Goal: Task Accomplishment & Management: Manage account settings

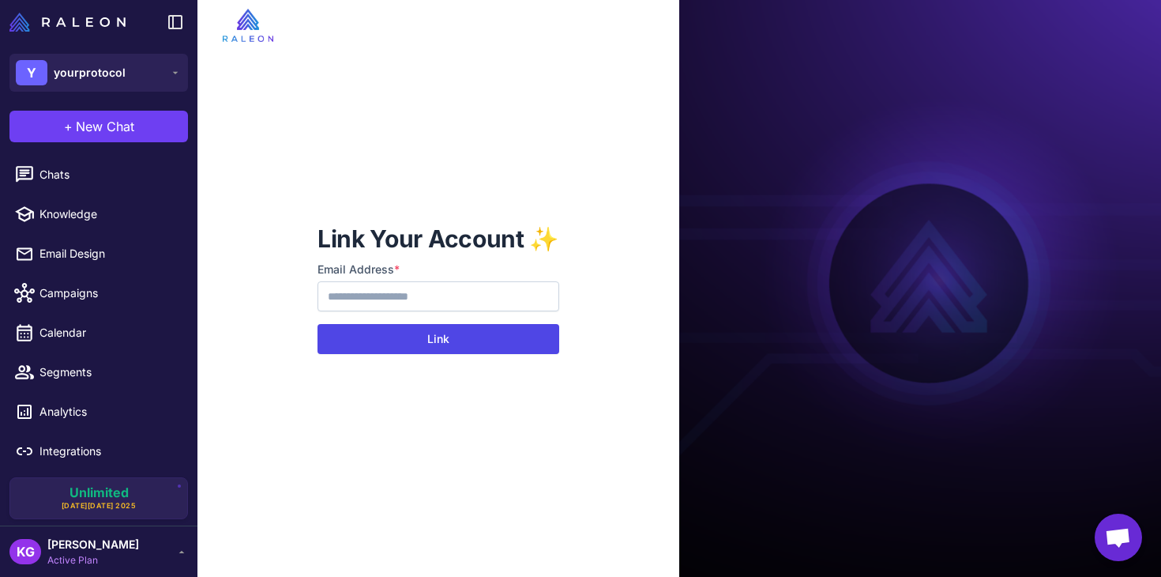
click at [423, 333] on button "Link" at bounding box center [439, 339] width 242 height 30
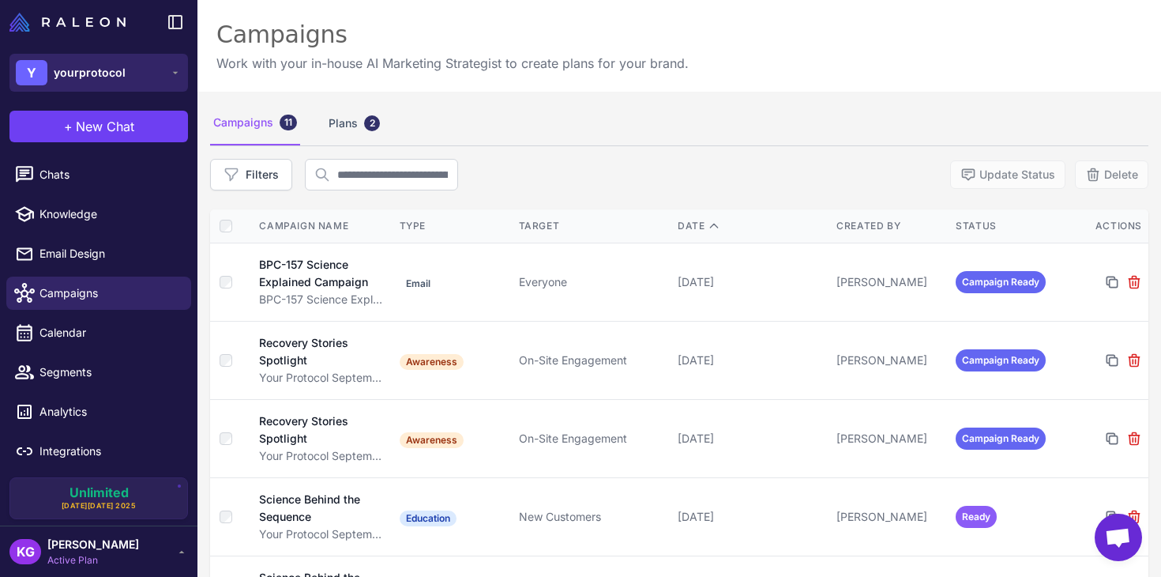
click at [137, 68] on button "Y yourprotocol" at bounding box center [98, 73] width 179 height 38
click at [121, 557] on div "KG Kim Gordillo Active Plan" at bounding box center [98, 552] width 179 height 32
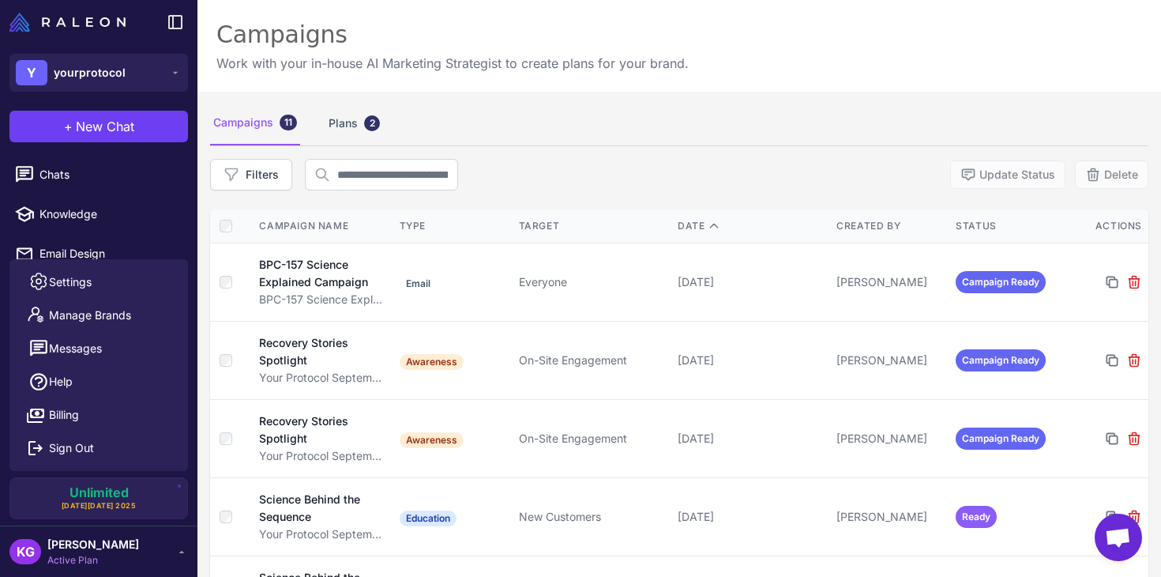
click at [121, 557] on div "KG Kim Gordillo Active Plan" at bounding box center [98, 552] width 179 height 32
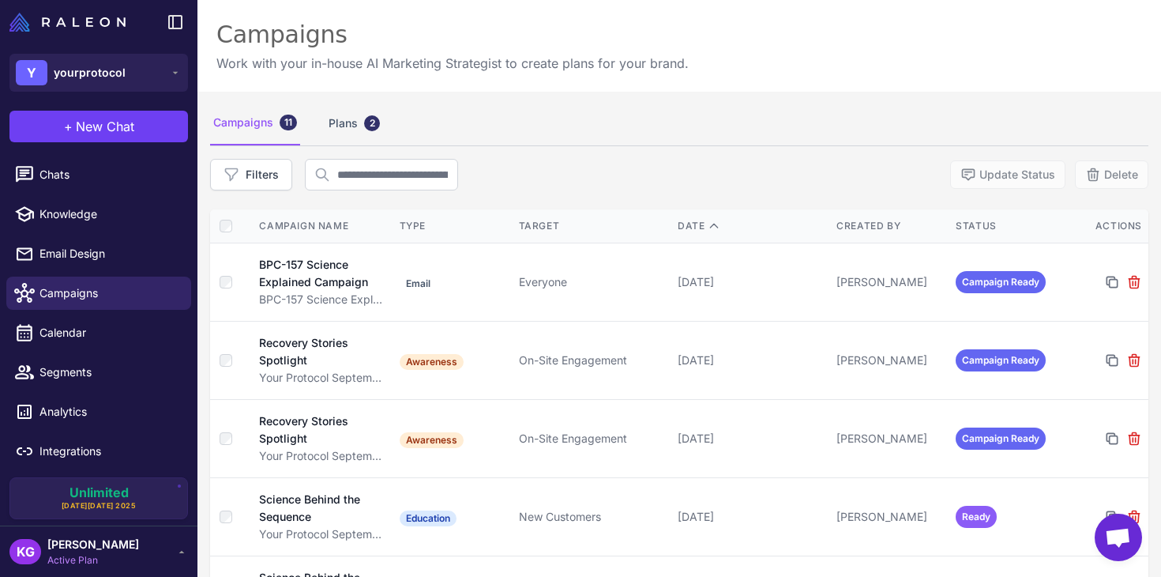
click at [96, 543] on span "[PERSON_NAME]" at bounding box center [93, 544] width 92 height 17
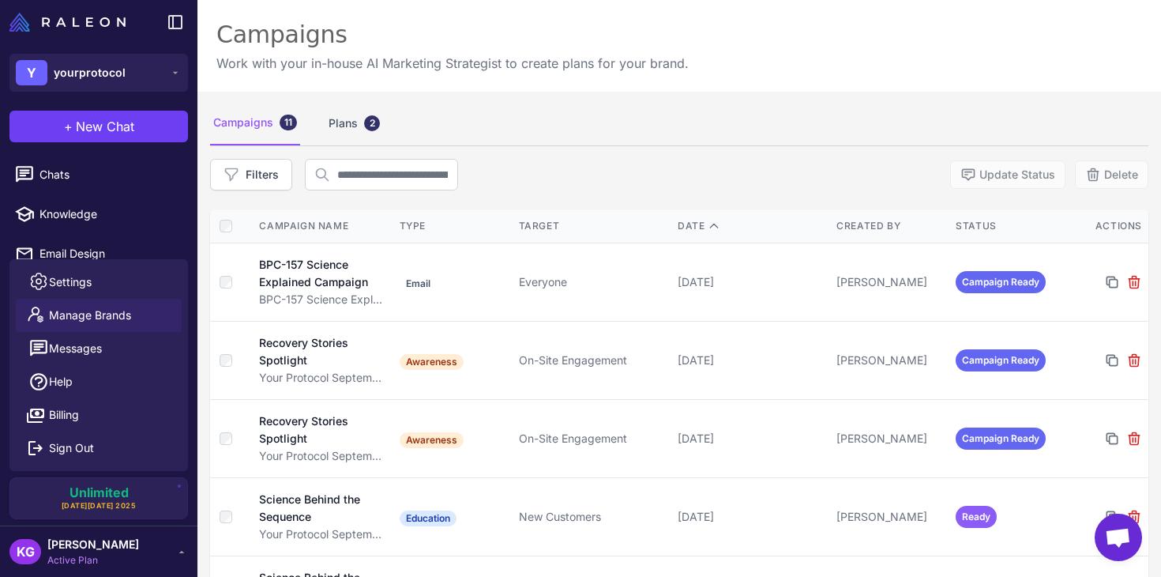
click at [107, 324] on link "Manage Brands" at bounding box center [99, 315] width 166 height 33
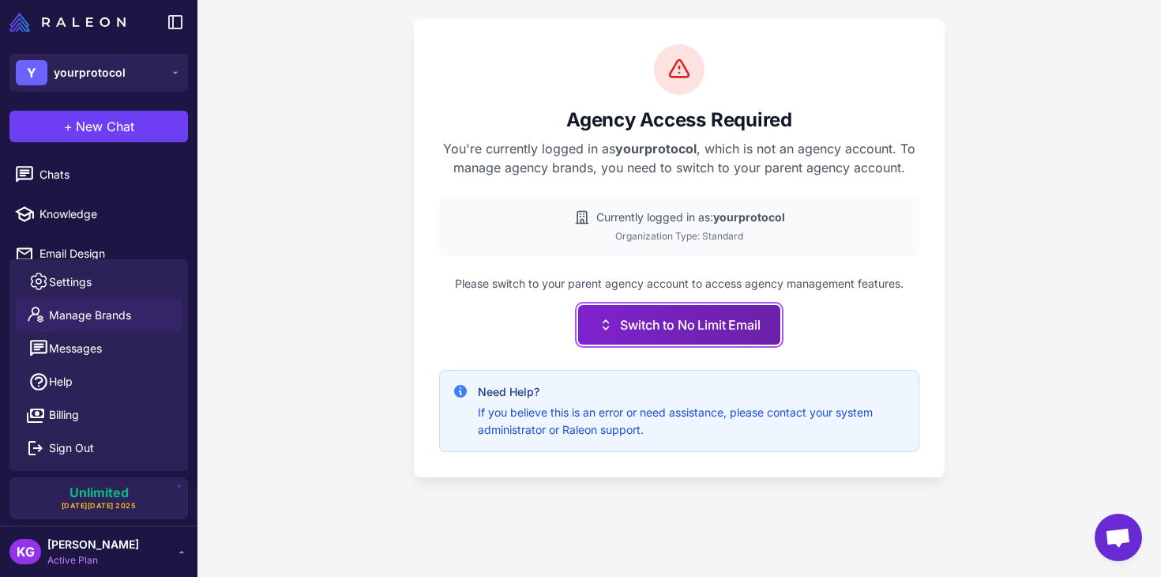
click at [670, 326] on button "Switch to No Limit Email" at bounding box center [678, 324] width 201 height 39
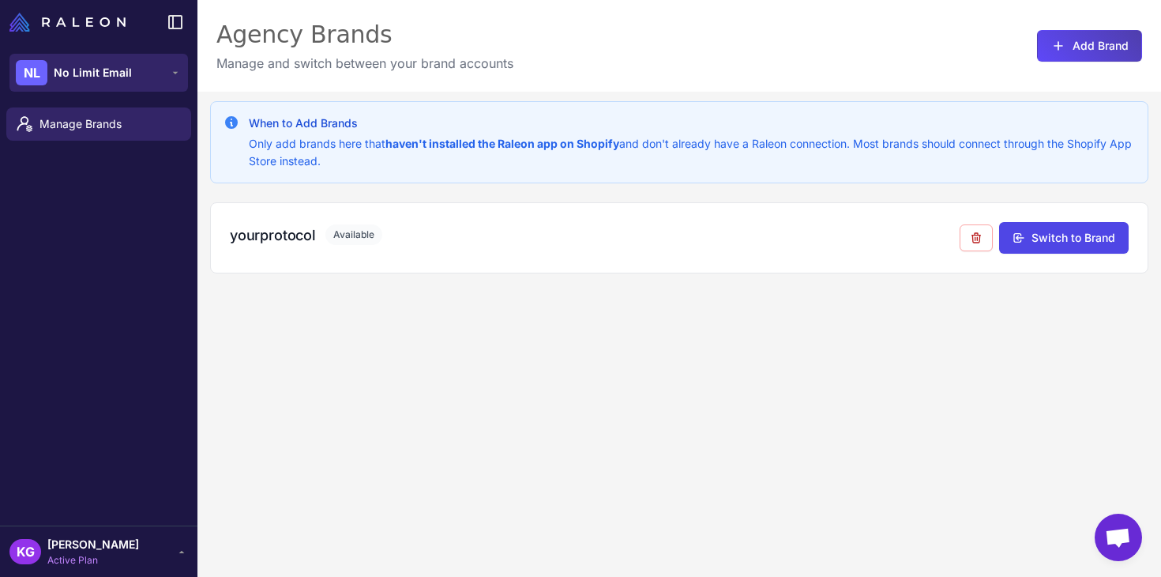
click at [144, 70] on button "NL No Limit Email" at bounding box center [98, 73] width 179 height 38
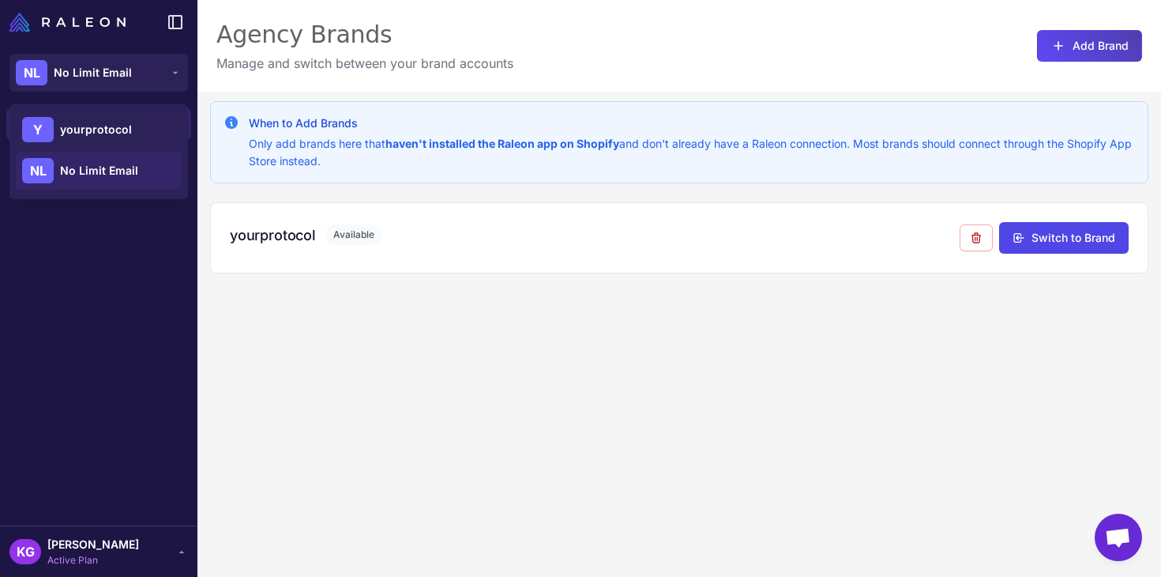
click at [260, 304] on div "When to Add Brands Only add brands here that haven't installed the Raleon app o…" at bounding box center [679, 380] width 964 height 577
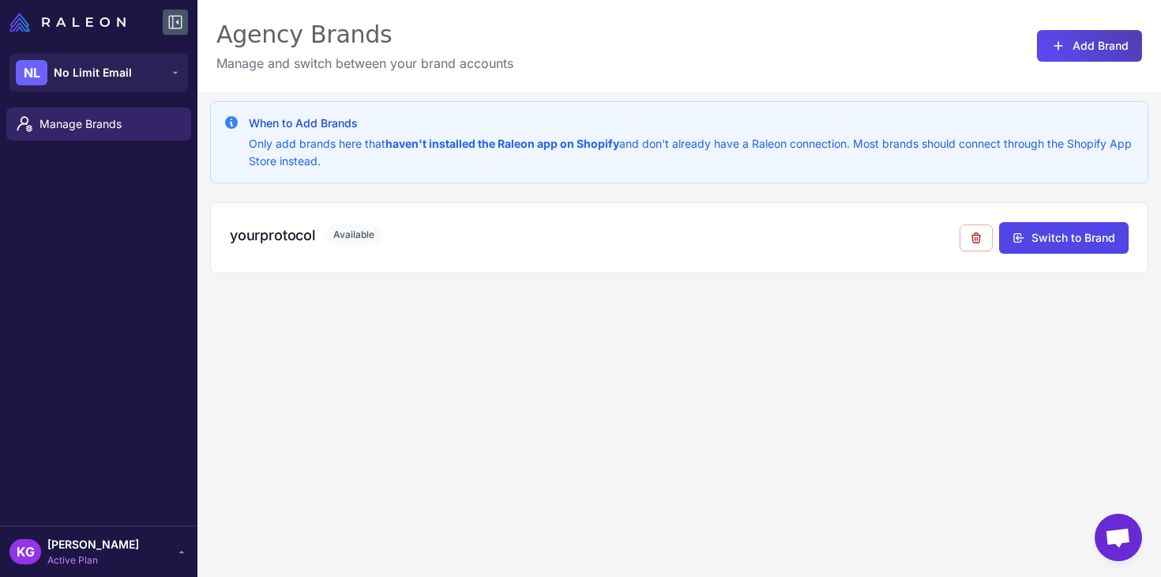
click at [175, 24] on icon at bounding box center [175, 22] width 19 height 19
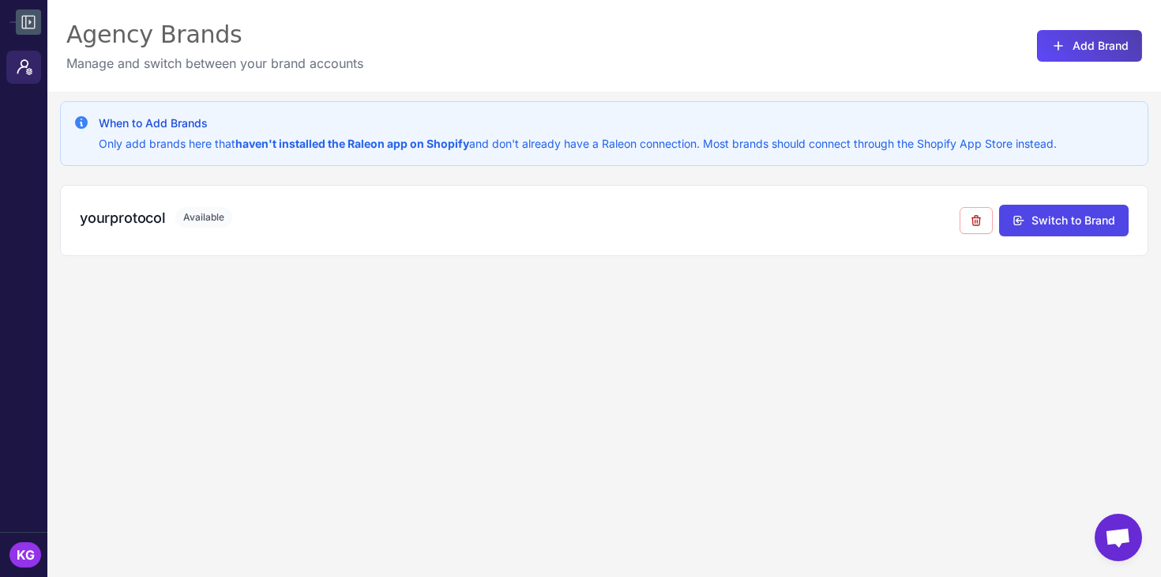
click at [22, 25] on icon at bounding box center [28, 22] width 13 height 13
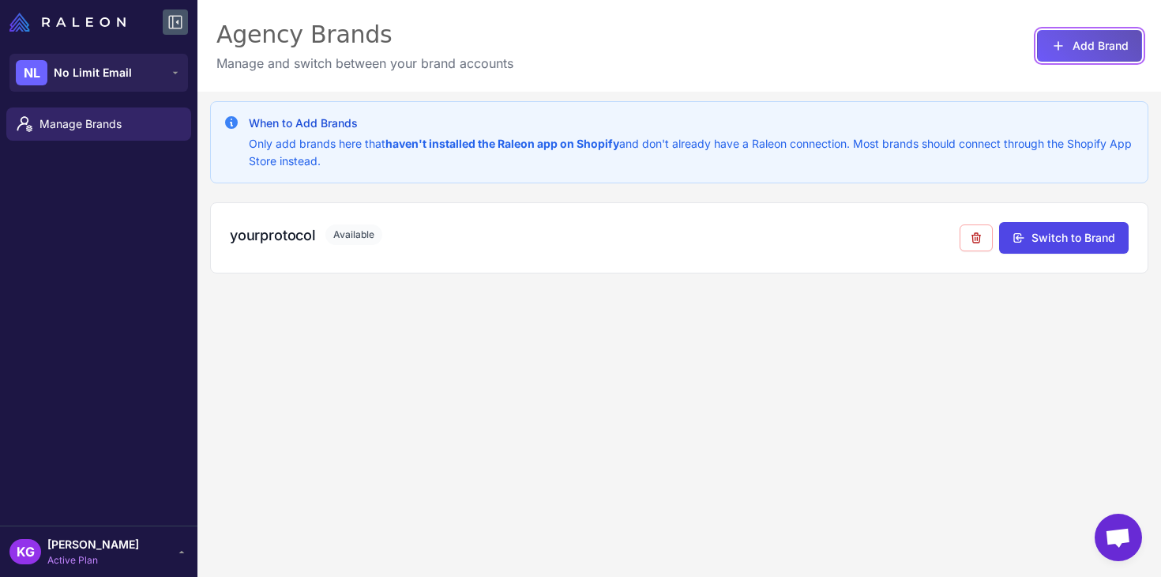
click at [1058, 39] on icon at bounding box center [1059, 46] width 16 height 16
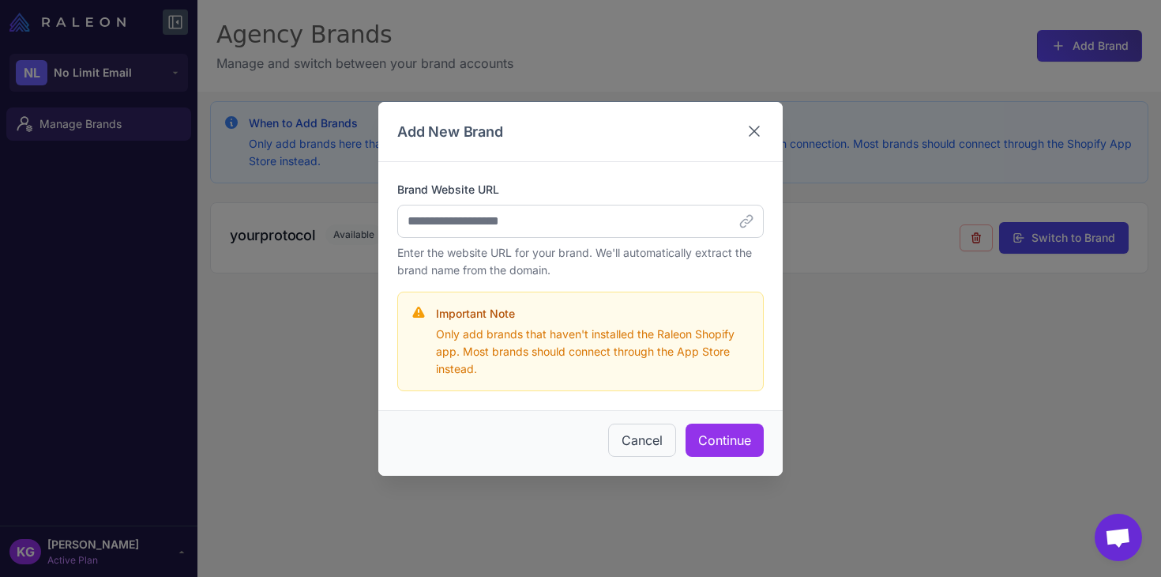
click at [750, 122] on icon at bounding box center [754, 131] width 19 height 19
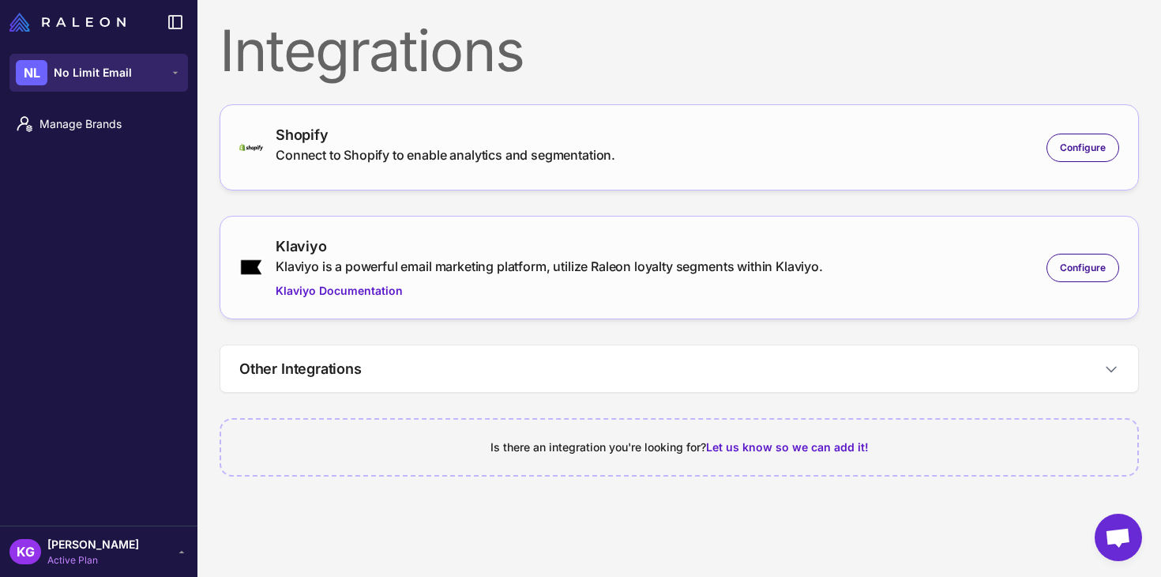
click at [149, 73] on button "NL No Limit Email" at bounding box center [98, 73] width 179 height 38
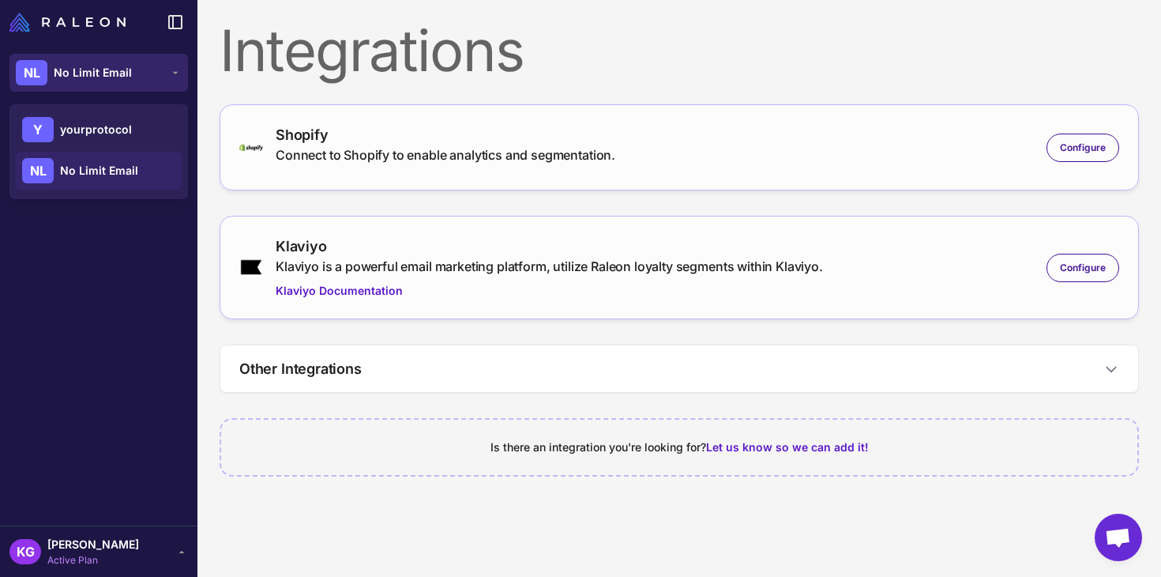
click at [149, 73] on button "NL No Limit Email" at bounding box center [98, 73] width 179 height 38
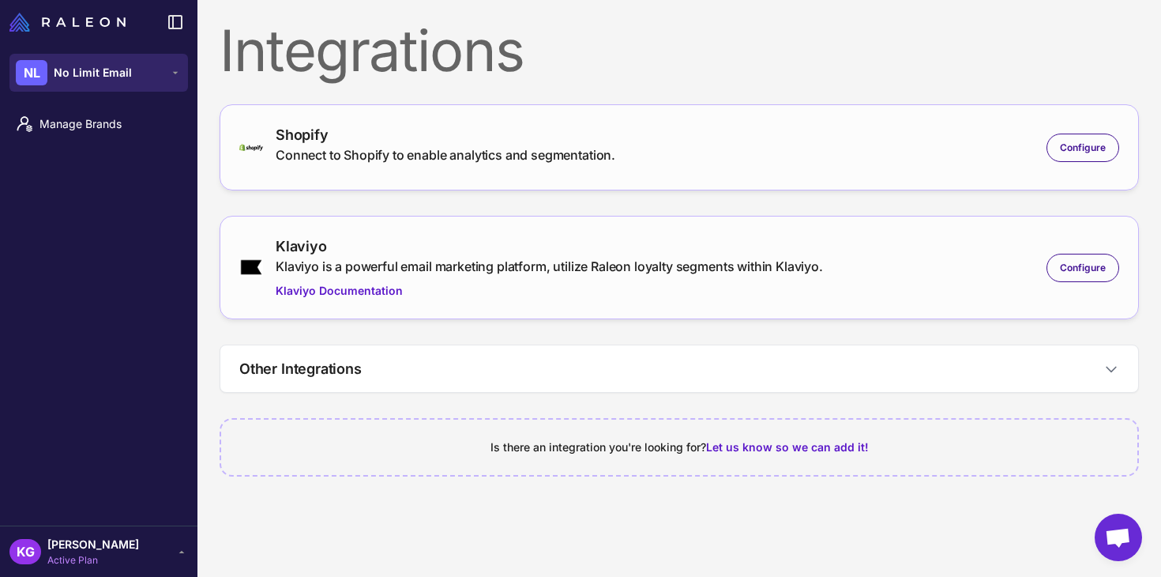
click at [136, 81] on button "NL No Limit Email" at bounding box center [98, 73] width 179 height 38
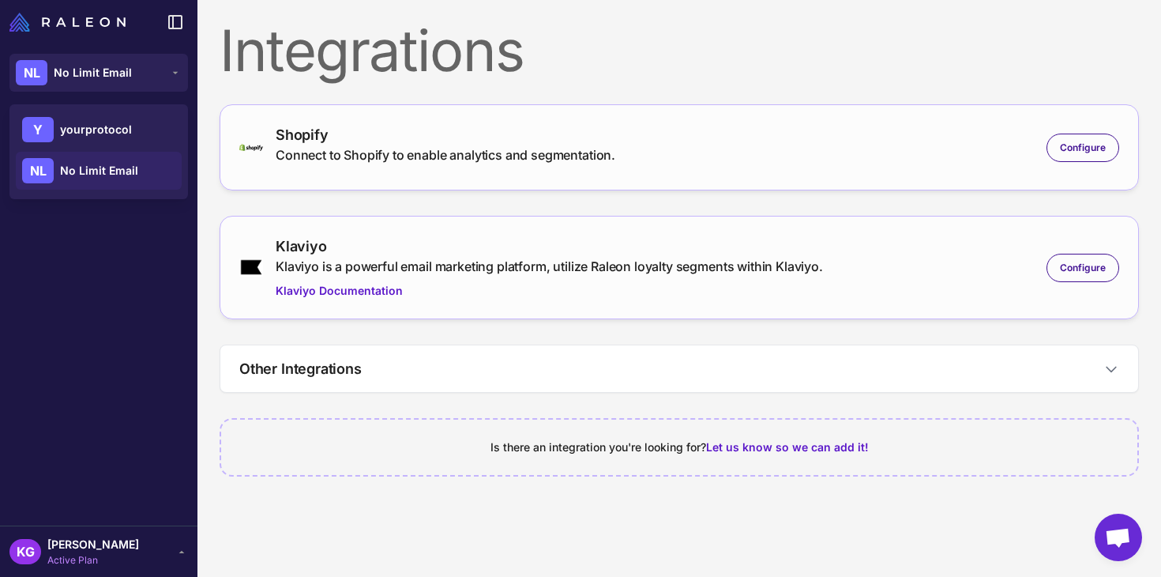
click at [95, 246] on div "Manage Brands" at bounding box center [98, 313] width 197 height 424
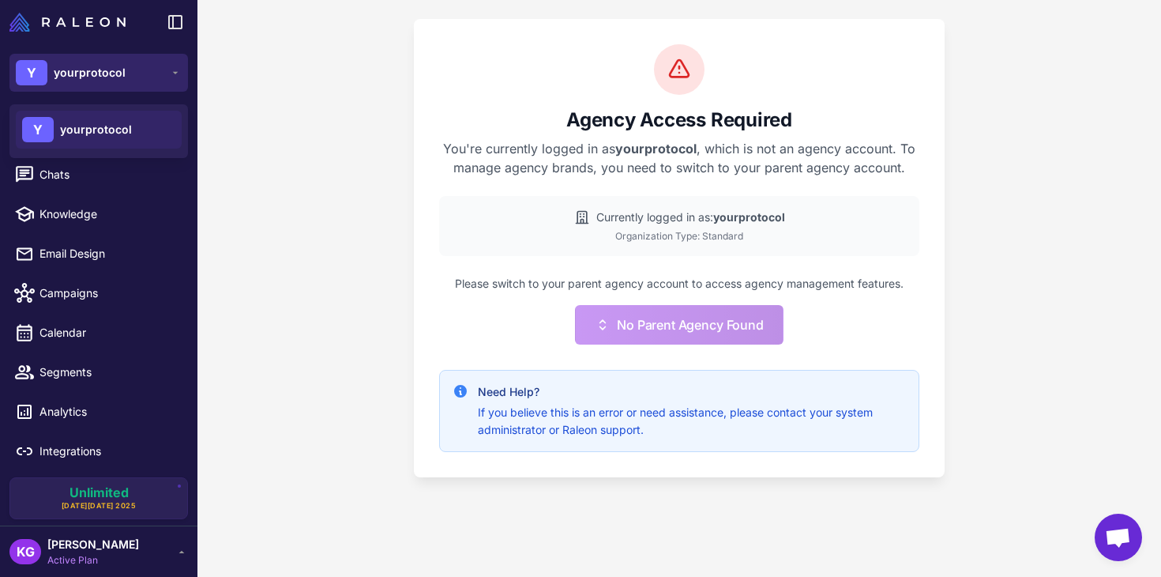
click at [96, 81] on div "Y yourprotocol" at bounding box center [71, 72] width 110 height 25
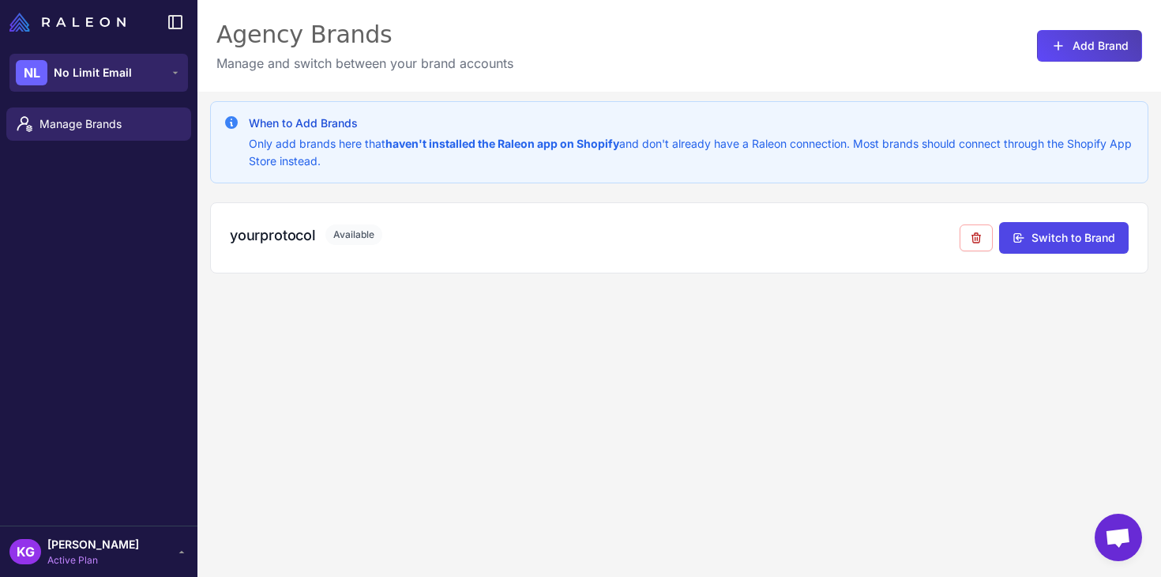
click at [174, 58] on button "NL No Limit Email" at bounding box center [98, 73] width 179 height 38
